Goal: Task Accomplishment & Management: Use online tool/utility

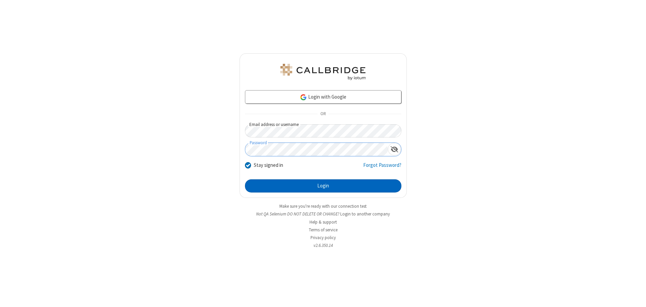
click at [323, 186] on button "Login" at bounding box center [323, 186] width 156 height 14
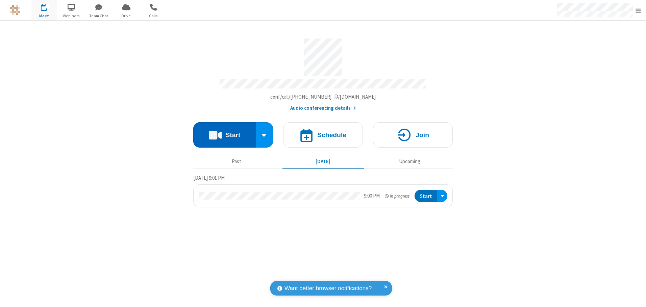
click at [224, 132] on button "Start" at bounding box center [224, 134] width 62 height 25
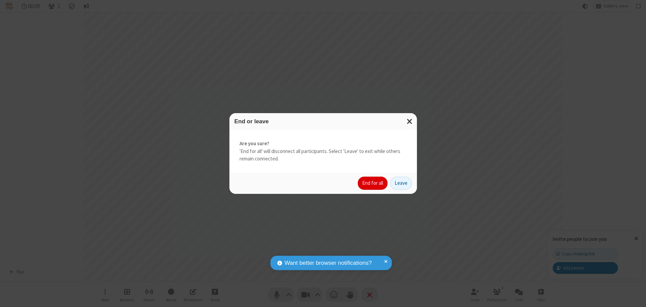
click at [373, 183] on button "End for all" at bounding box center [373, 184] width 30 height 14
